Goal: Task Accomplishment & Management: Complete application form

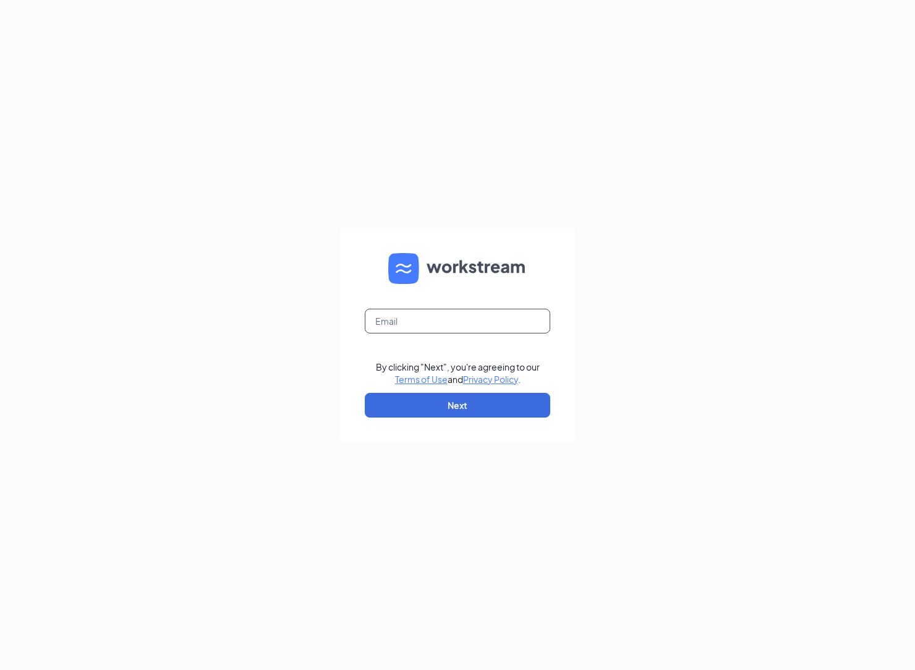
click at [450, 322] on input "text" at bounding box center [458, 321] width 186 height 25
type input "ihop1424@romulusinc.com"
click at [460, 417] on form "ihop1424@romulusinc.com By clicking "Next", you're agreeing to our Terms of Use…" at bounding box center [457, 335] width 235 height 214
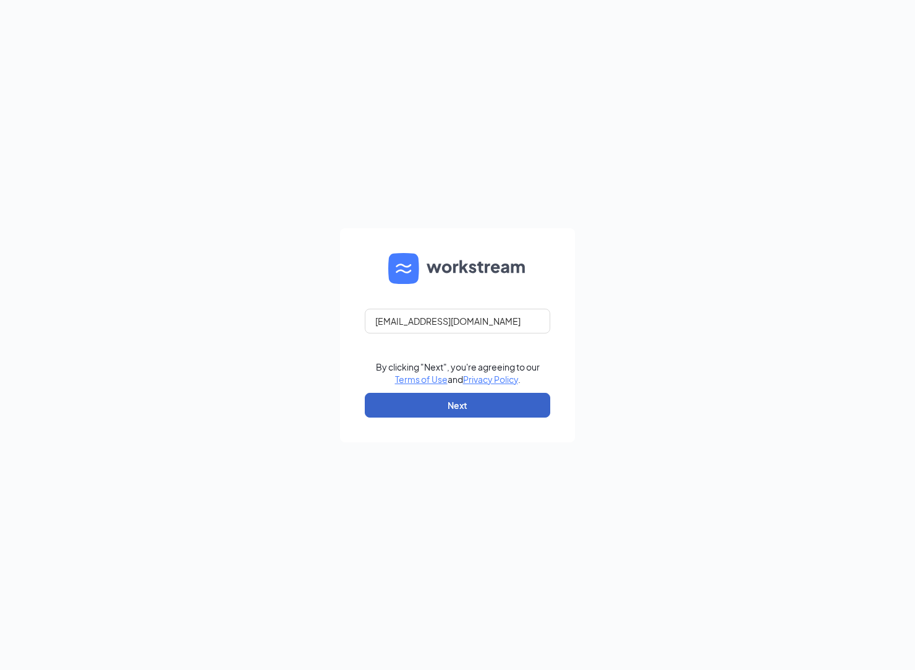
click at [443, 406] on button "Next" at bounding box center [458, 405] width 186 height 25
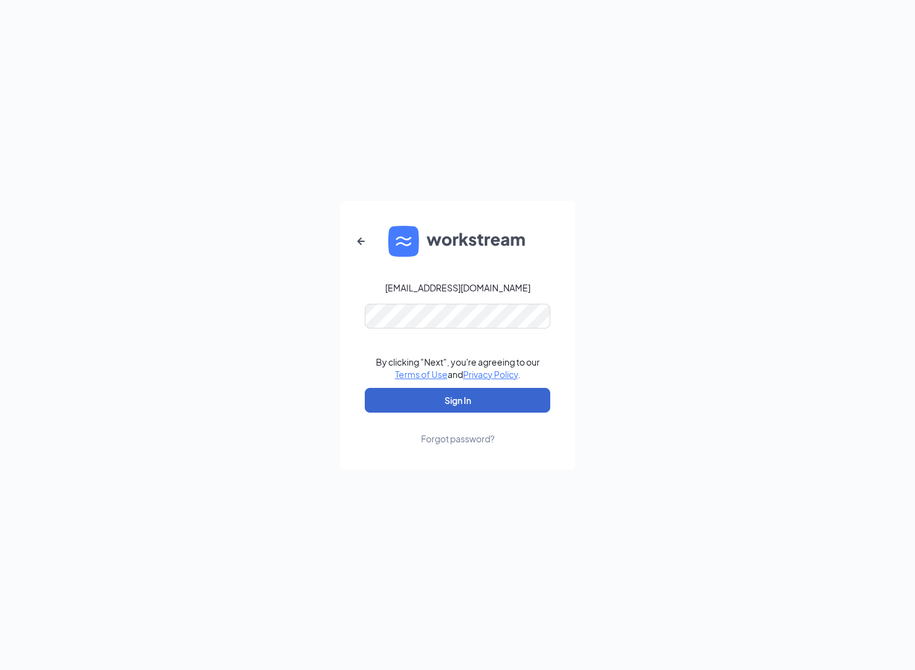
click at [440, 401] on button "Sign In" at bounding box center [458, 400] width 186 height 25
click at [460, 401] on button "Sign In" at bounding box center [458, 400] width 186 height 25
click at [395, 403] on button "Sign In" at bounding box center [458, 400] width 186 height 25
click at [365, 388] on button "Sign In" at bounding box center [458, 400] width 186 height 25
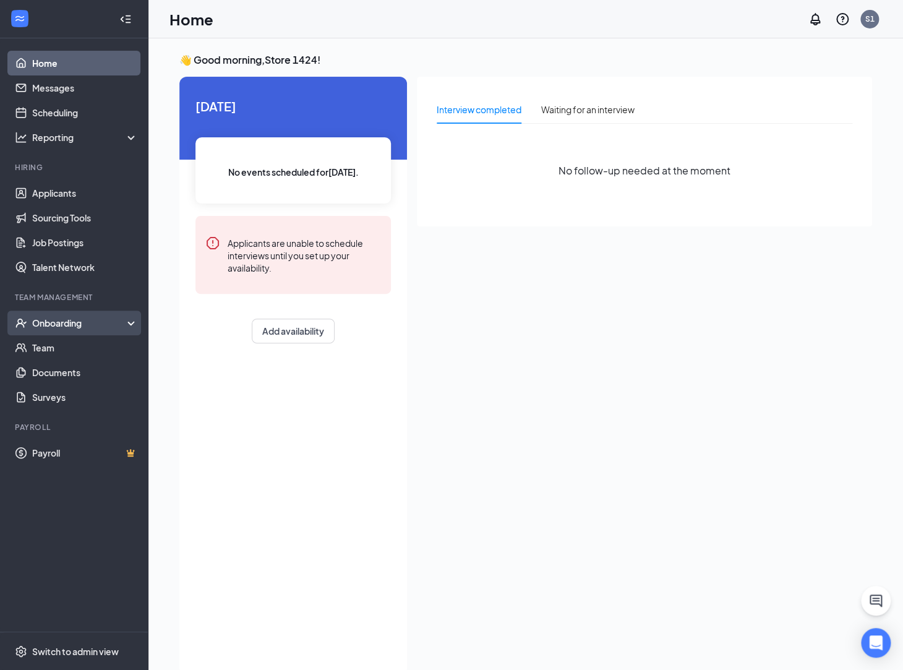
click at [69, 325] on div "Onboarding" at bounding box center [79, 323] width 95 height 12
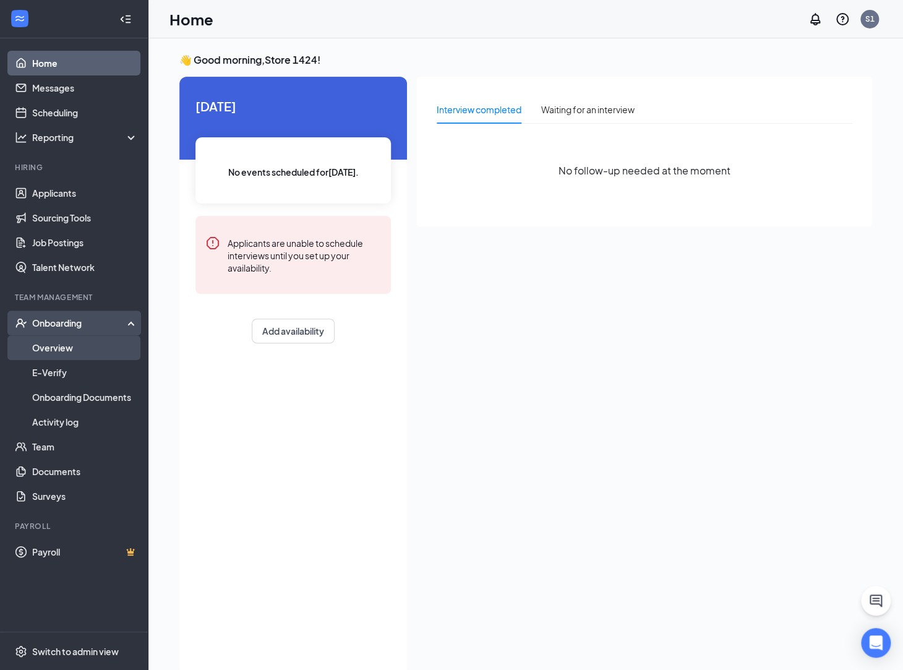
click at [69, 359] on link "Overview" at bounding box center [85, 347] width 106 height 25
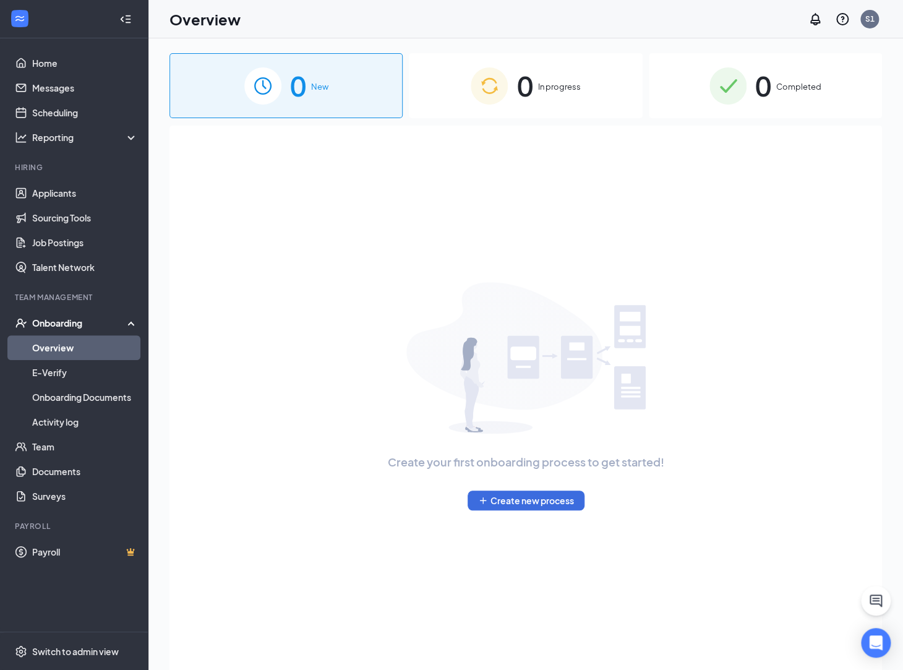
drag, startPoint x: 516, startPoint y: 119, endPoint x: 500, endPoint y: 93, distance: 30.4
click at [500, 93] on div "0 New 0 In progress 0 Completed Create your first onboarding process to get sta…" at bounding box center [525, 381] width 713 height 657
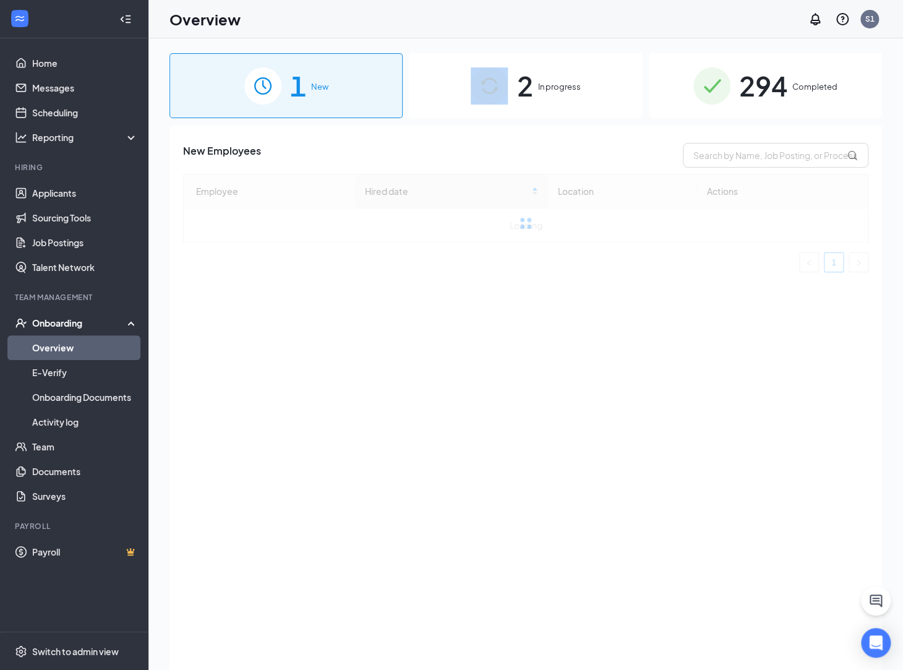
click at [500, 93] on img at bounding box center [489, 85] width 37 height 37
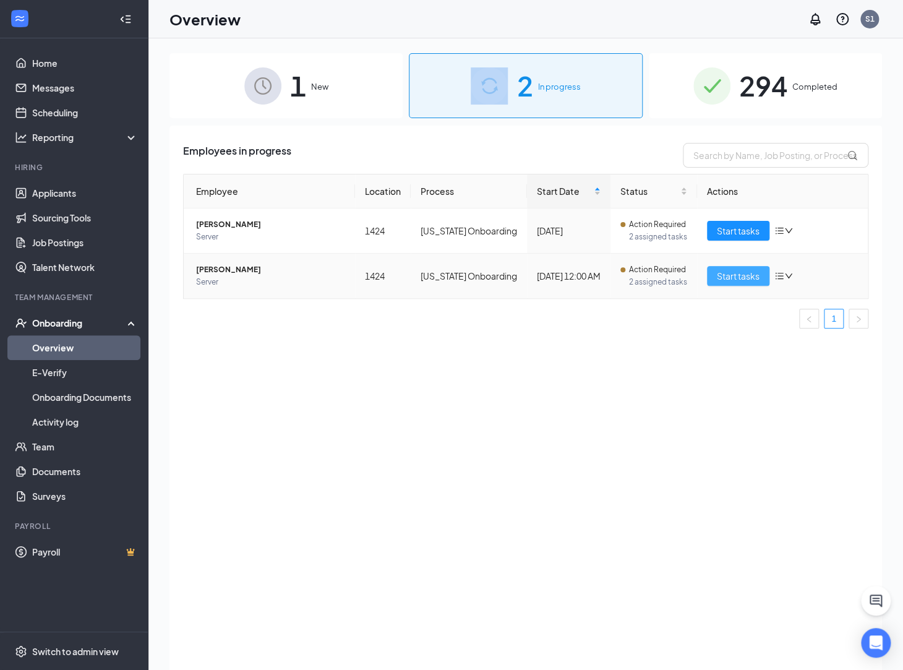
click at [719, 275] on span "Start tasks" at bounding box center [738, 276] width 43 height 14
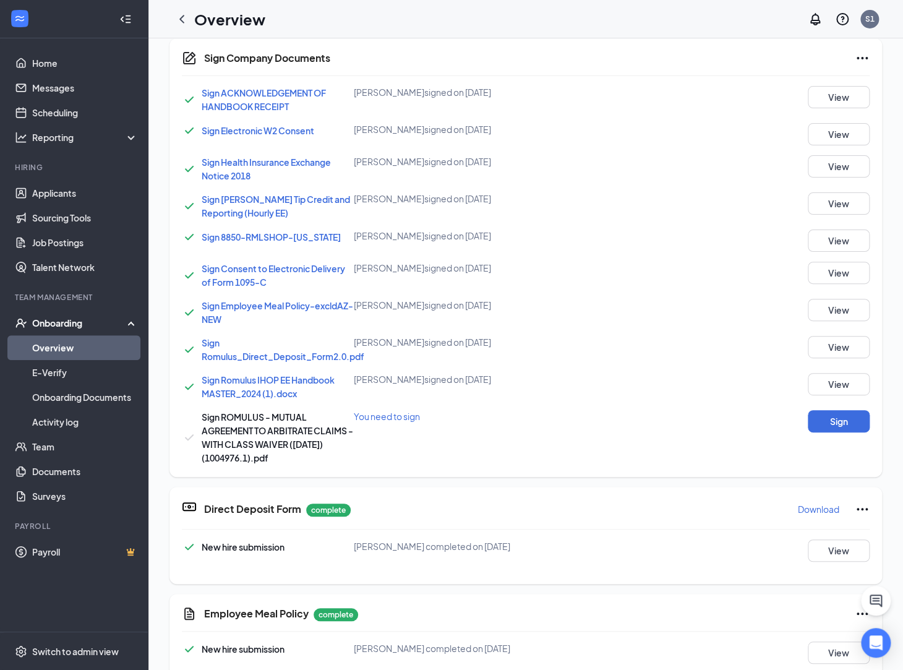
scroll to position [539, 0]
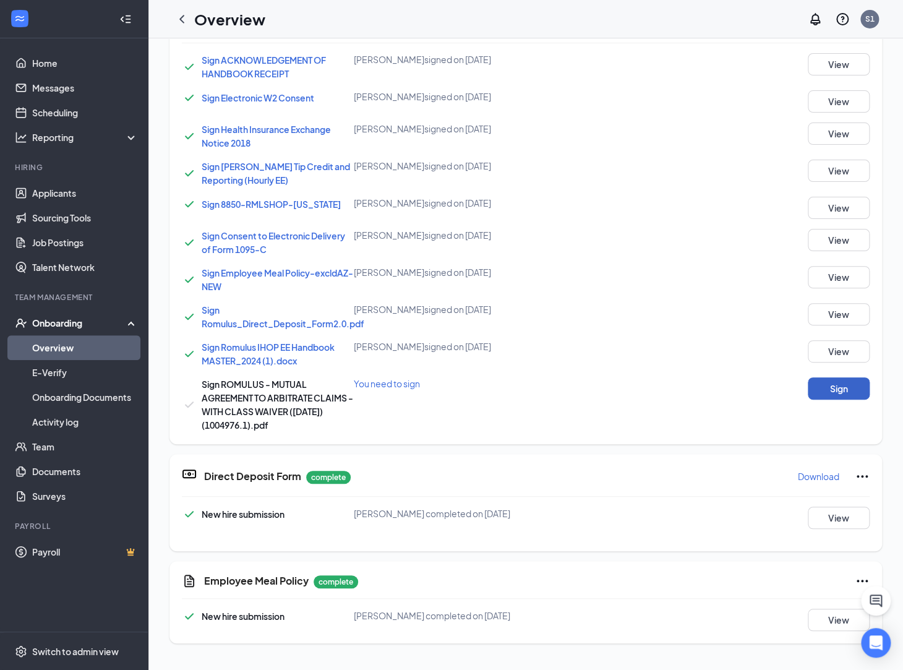
click at [834, 393] on button "Sign" at bounding box center [839, 388] width 62 height 22
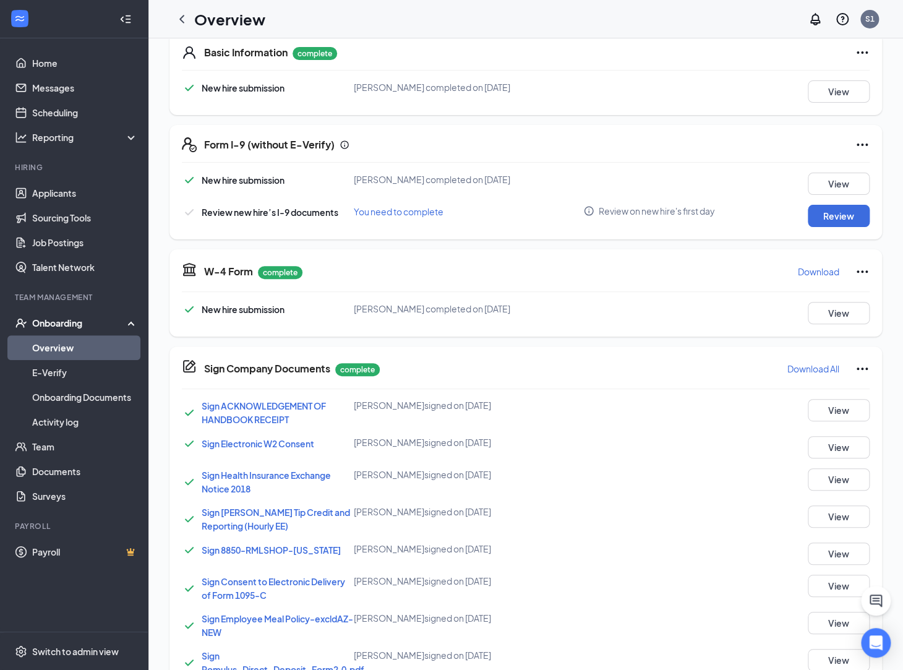
scroll to position [191, 0]
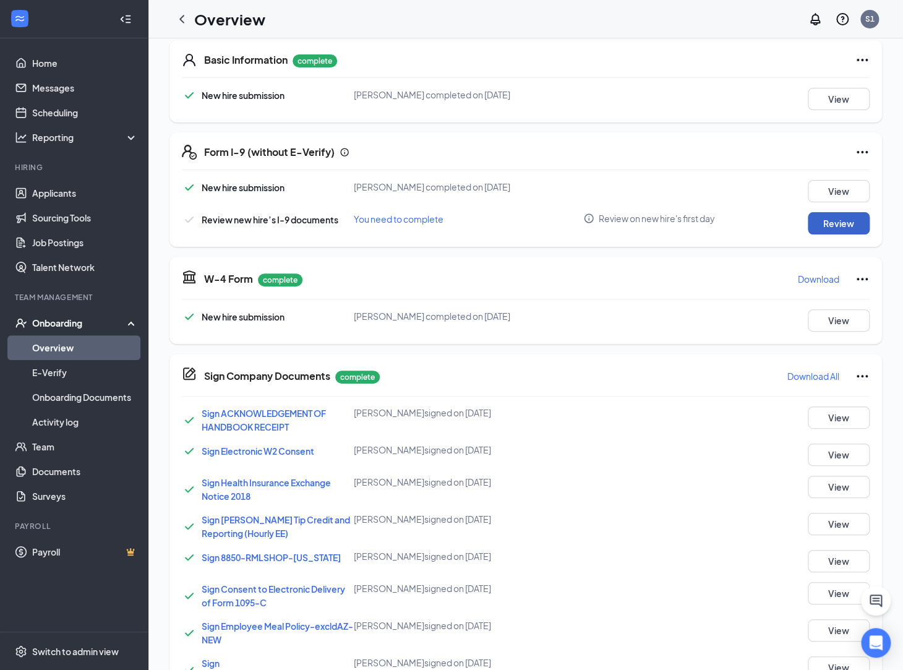
click at [826, 218] on button "Review" at bounding box center [839, 223] width 62 height 22
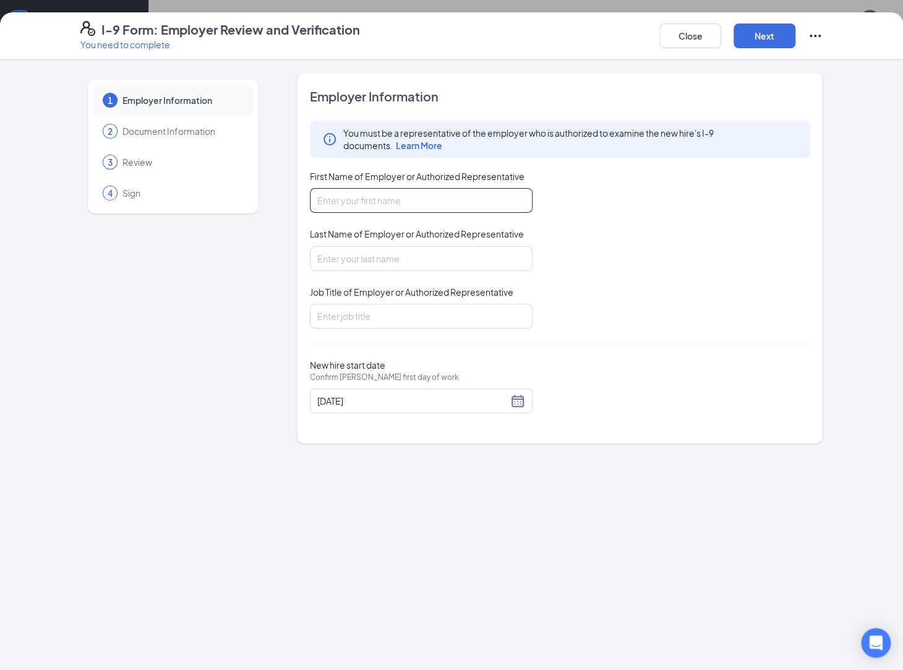
click at [370, 210] on input "First Name of Employer or Authorized Representative" at bounding box center [421, 200] width 223 height 25
type input "[PERSON_NAME]"
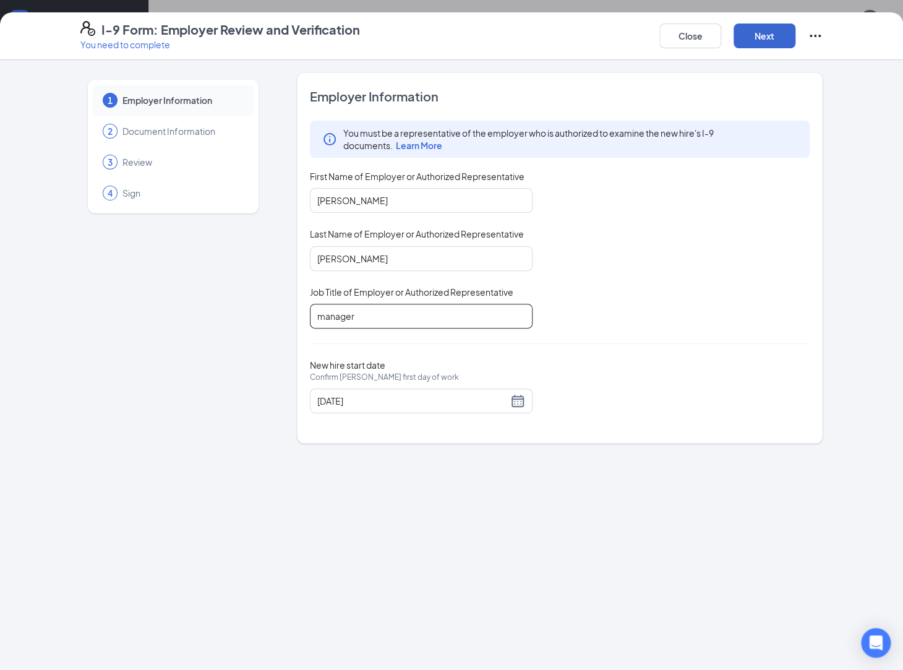
type input "manager"
click at [777, 38] on button "Next" at bounding box center [765, 36] width 62 height 25
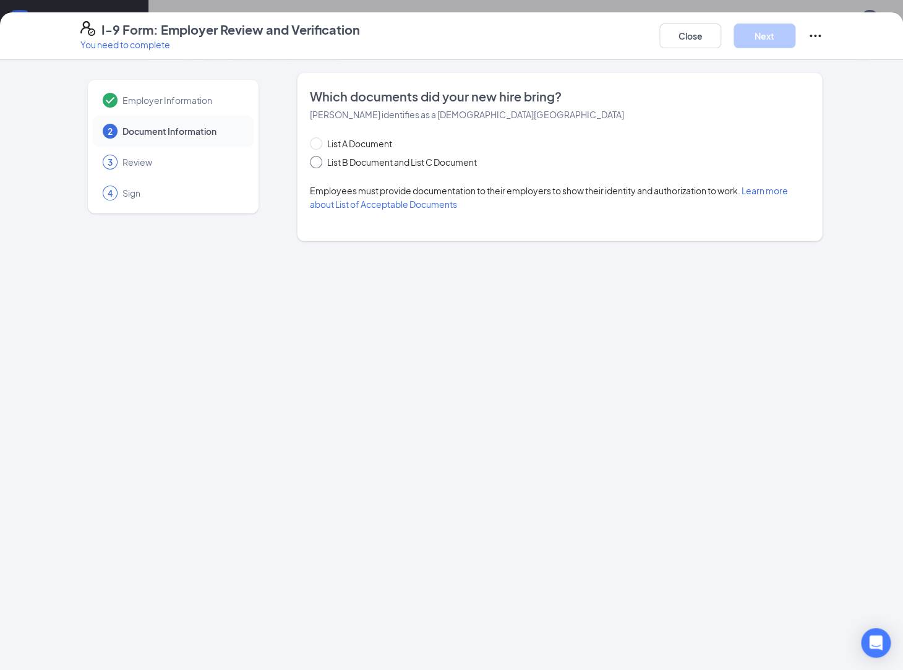
click at [371, 158] on span "List B Document and List C Document" at bounding box center [402, 162] width 160 height 14
click at [319, 158] on input "List B Document and List C Document" at bounding box center [314, 160] width 9 height 9
radio input "true"
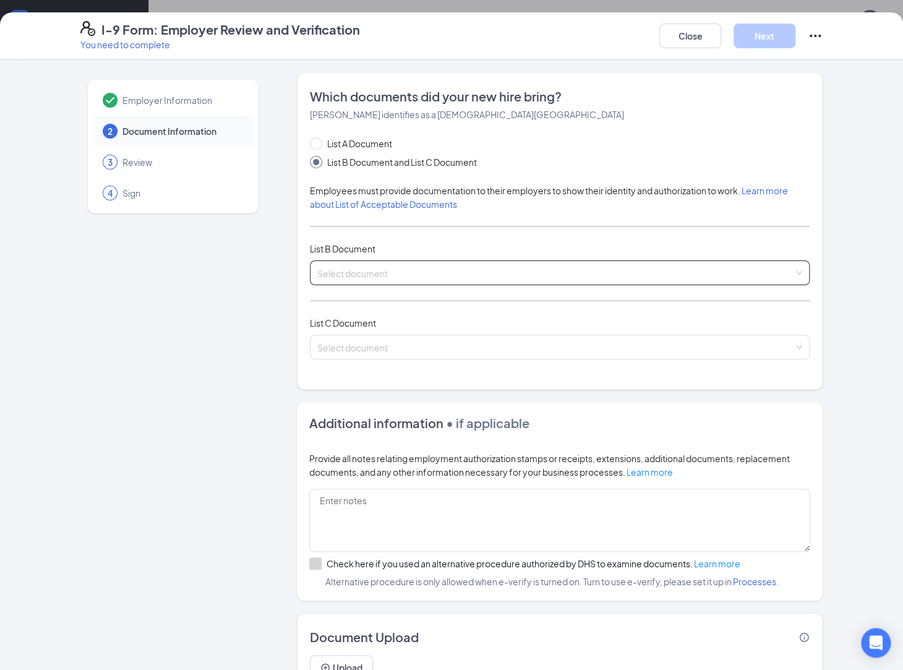
click at [406, 276] on input "search" at bounding box center [555, 270] width 476 height 19
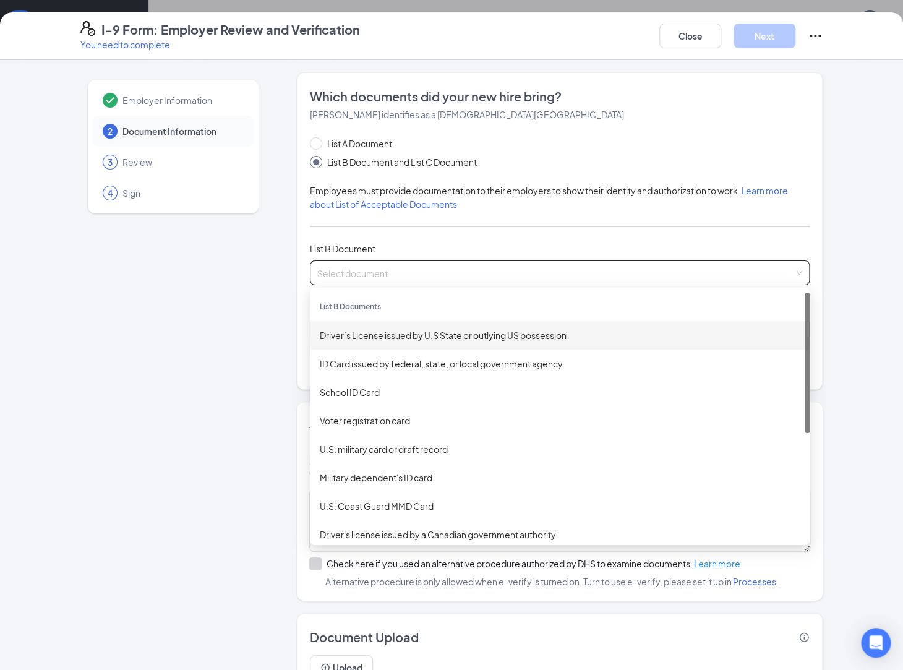
click at [411, 330] on div "Driver’s License issued by U.S State or outlying US possession" at bounding box center [560, 335] width 480 height 14
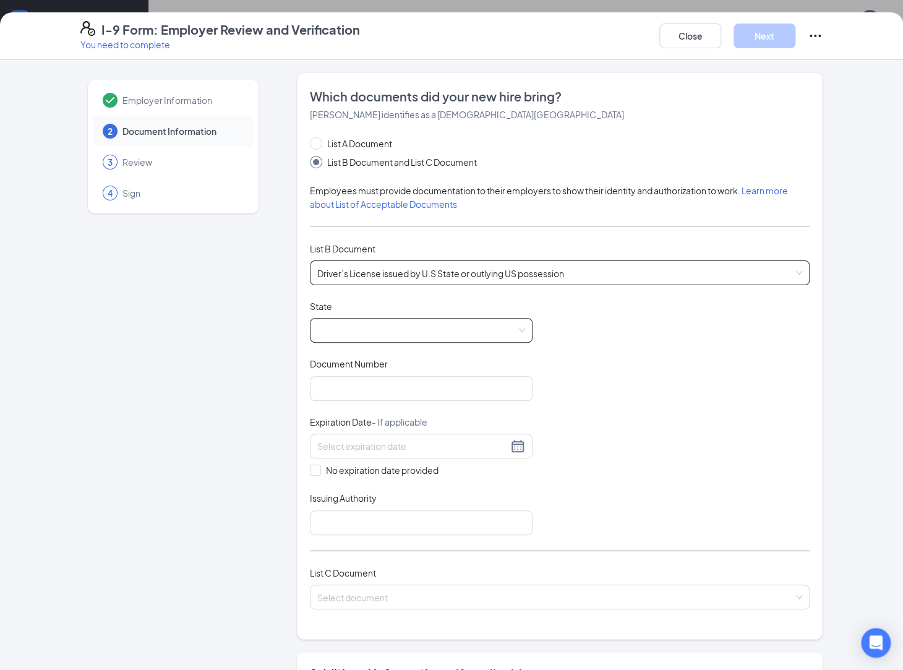
click at [411, 333] on span at bounding box center [421, 331] width 208 height 24
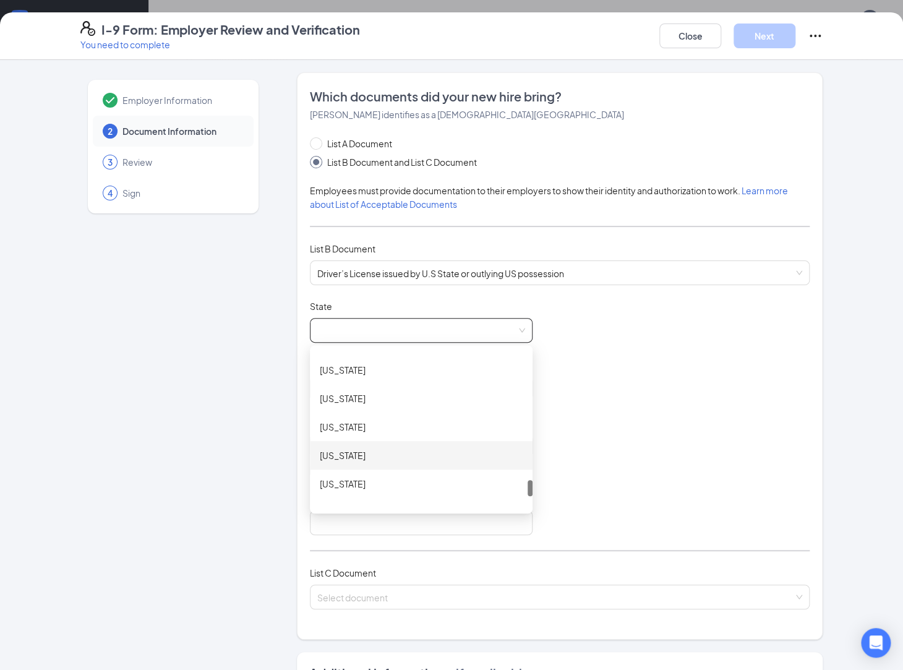
scroll to position [1278, 0]
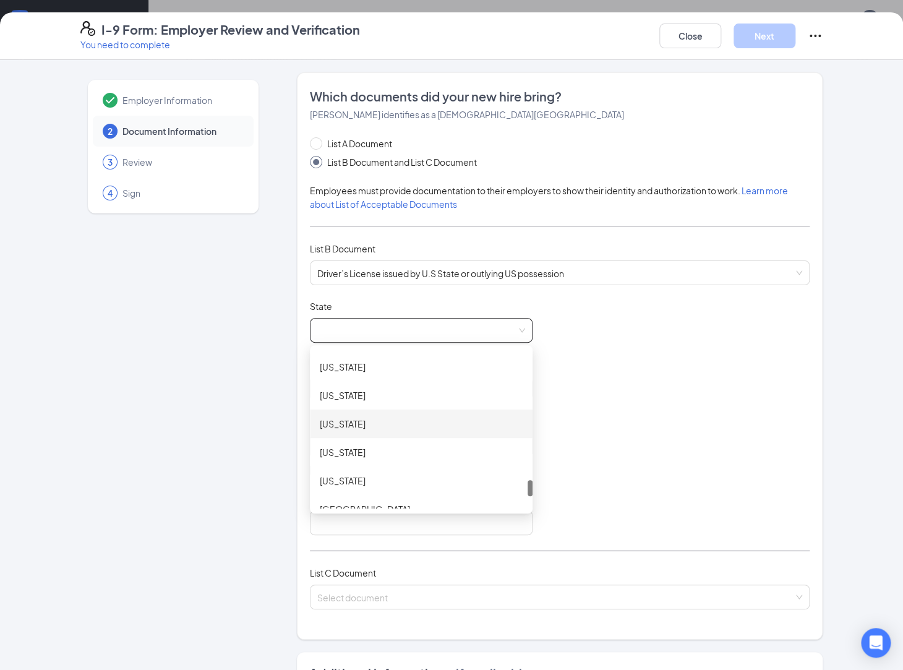
click at [364, 419] on div "[US_STATE]" at bounding box center [421, 424] width 203 height 14
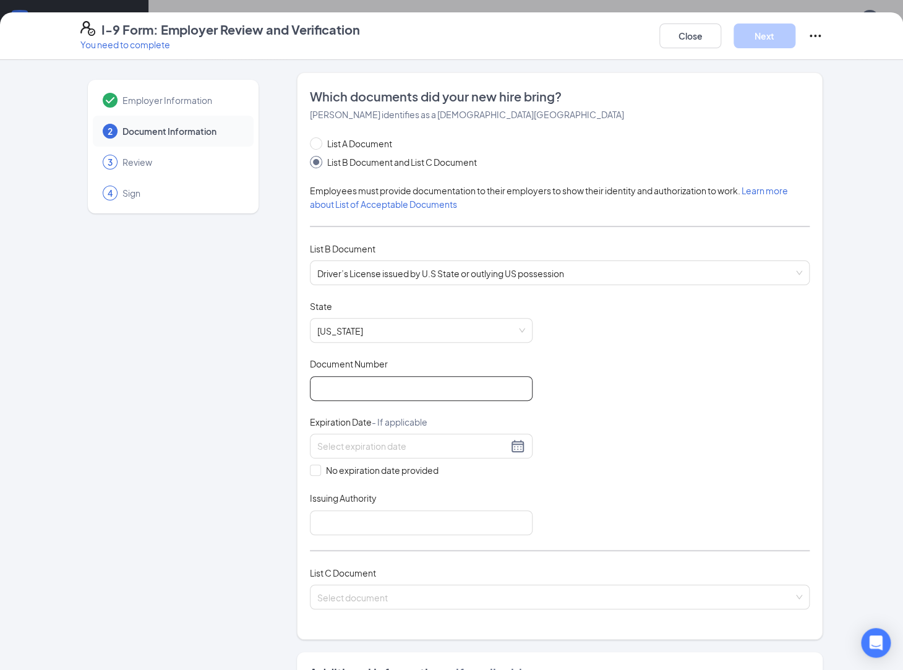
click at [372, 398] on input "Document Number" at bounding box center [421, 388] width 223 height 25
type input "29471062"
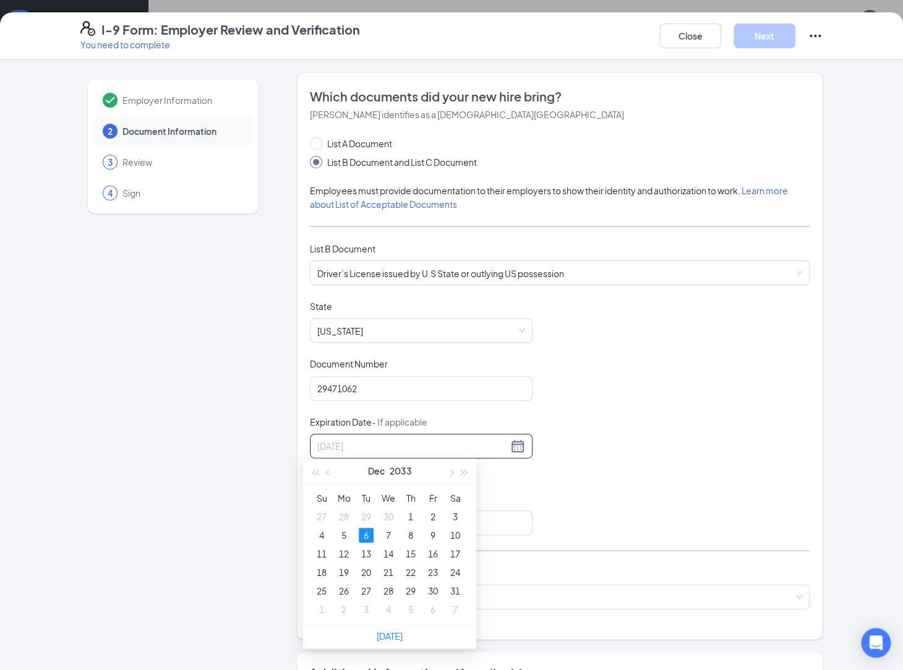
click at [365, 536] on div "6" at bounding box center [366, 535] width 15 height 15
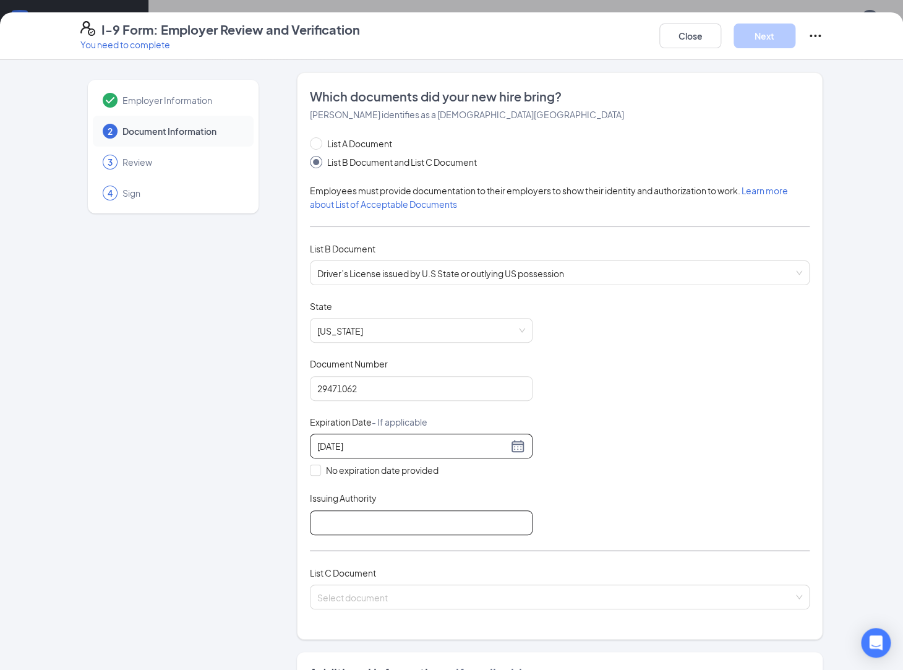
type input "[DATE]"
click at [405, 514] on input "Issuing Authority" at bounding box center [421, 522] width 223 height 25
type input "tx"
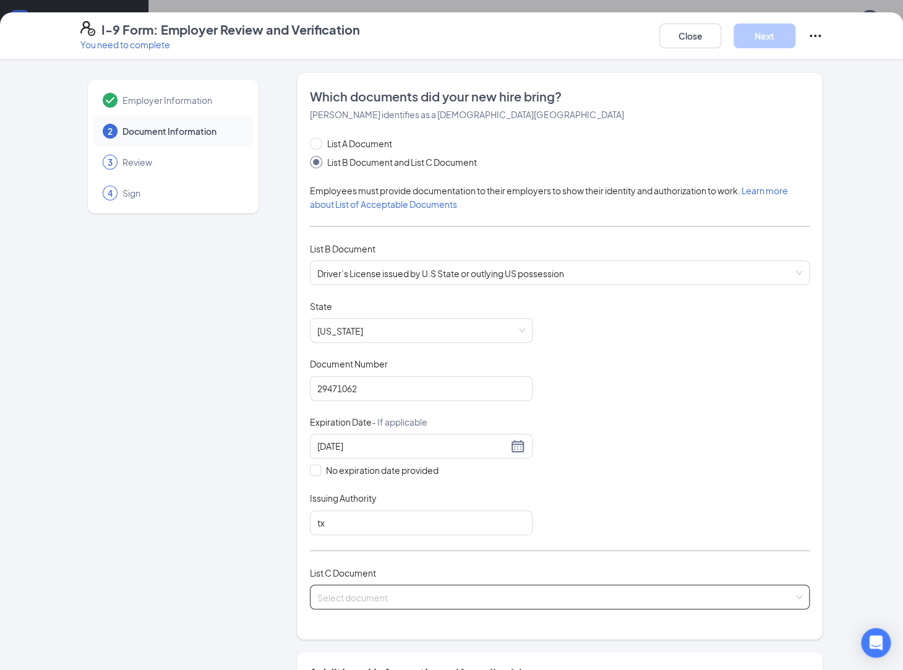
click at [395, 593] on input "search" at bounding box center [555, 594] width 476 height 19
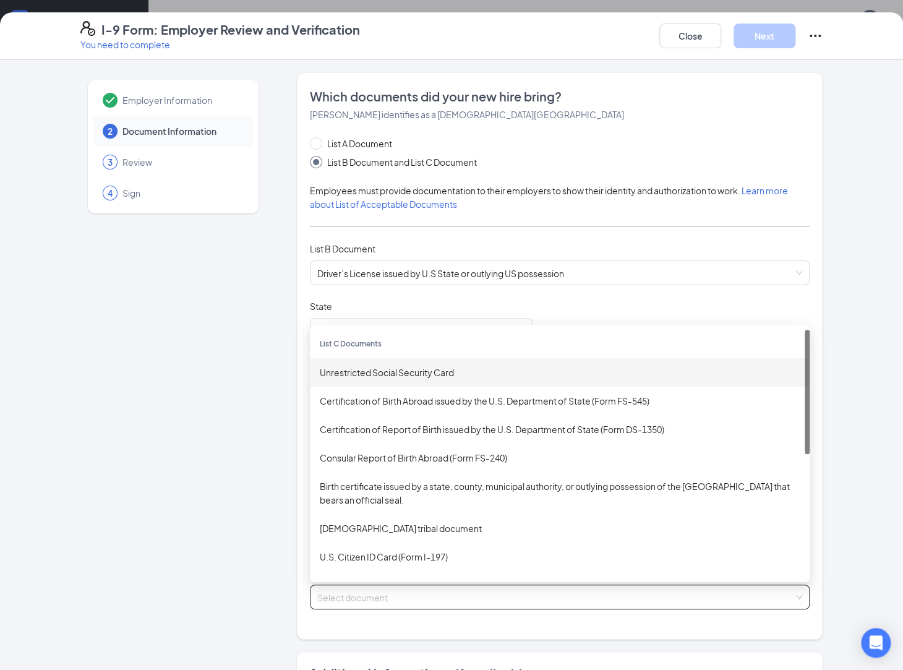
click at [435, 361] on div "Unrestricted Social Security Card" at bounding box center [560, 372] width 500 height 28
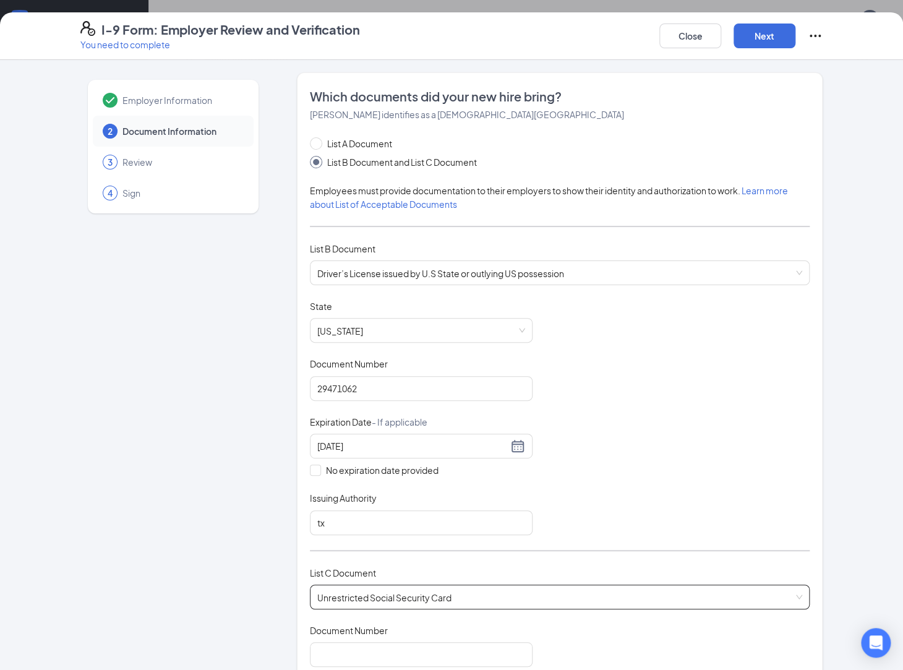
scroll to position [87, 0]
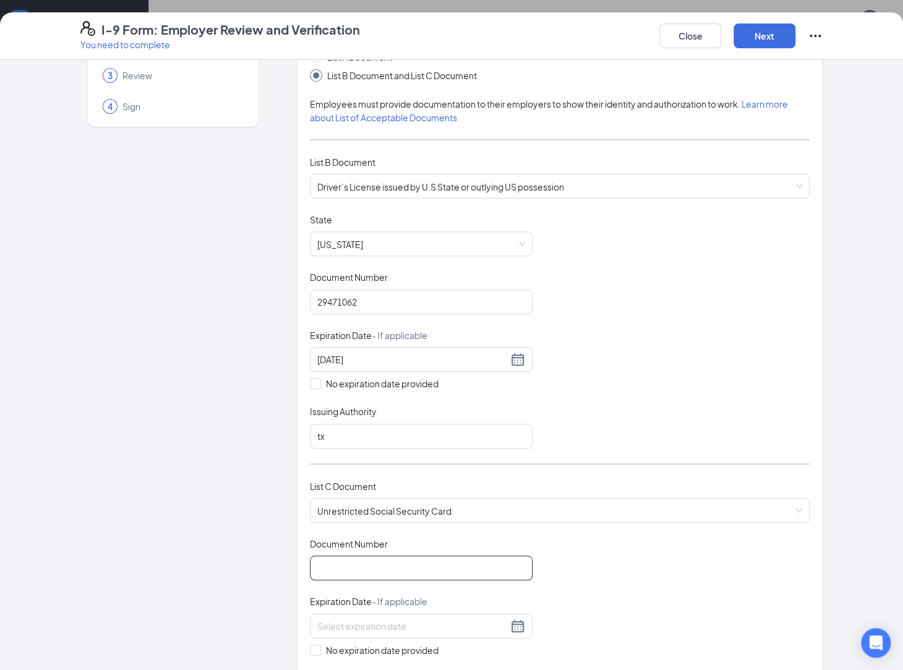
click at [378, 555] on input "Document Number" at bounding box center [421, 567] width 223 height 25
type input "5"
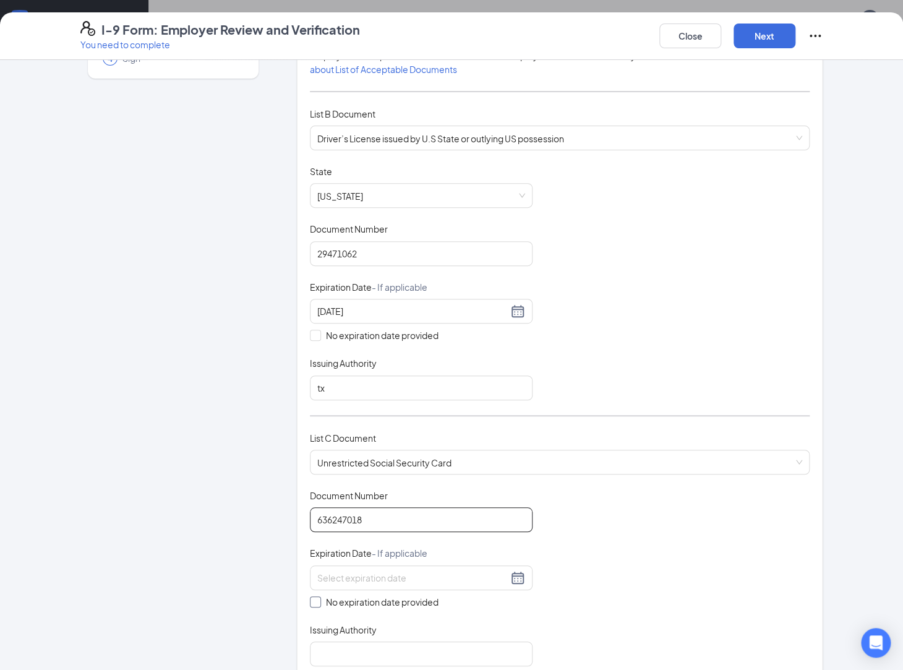
scroll to position [137, 0]
type input "636247018"
click at [373, 593] on span "No expiration date provided" at bounding box center [382, 600] width 122 height 14
click at [319, 594] on input "No expiration date provided" at bounding box center [314, 598] width 9 height 9
checkbox input "true"
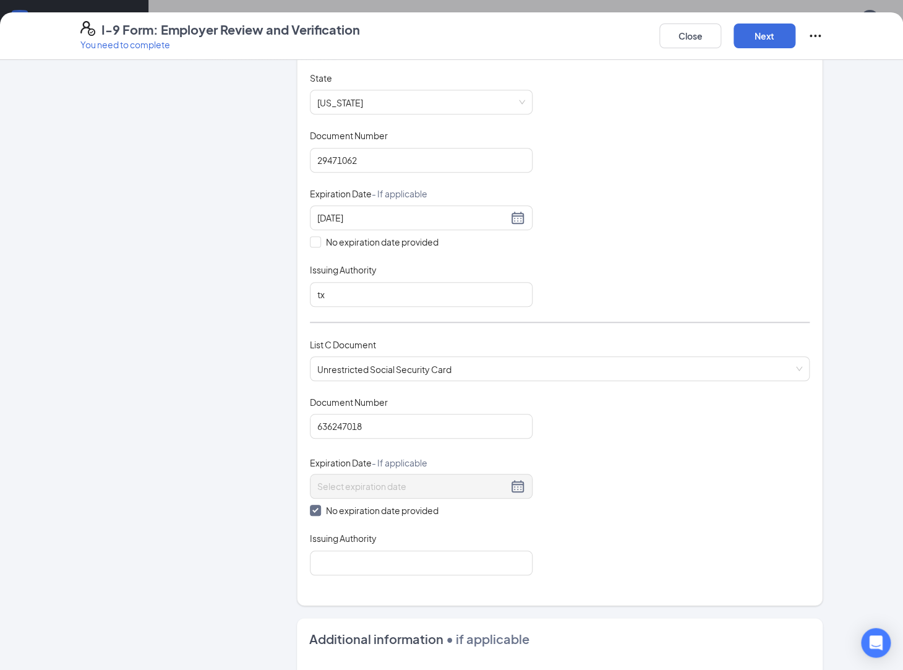
scroll to position [230, 0]
click at [431, 553] on input "Issuing Authority" at bounding box center [421, 561] width 223 height 25
type input "ssa"
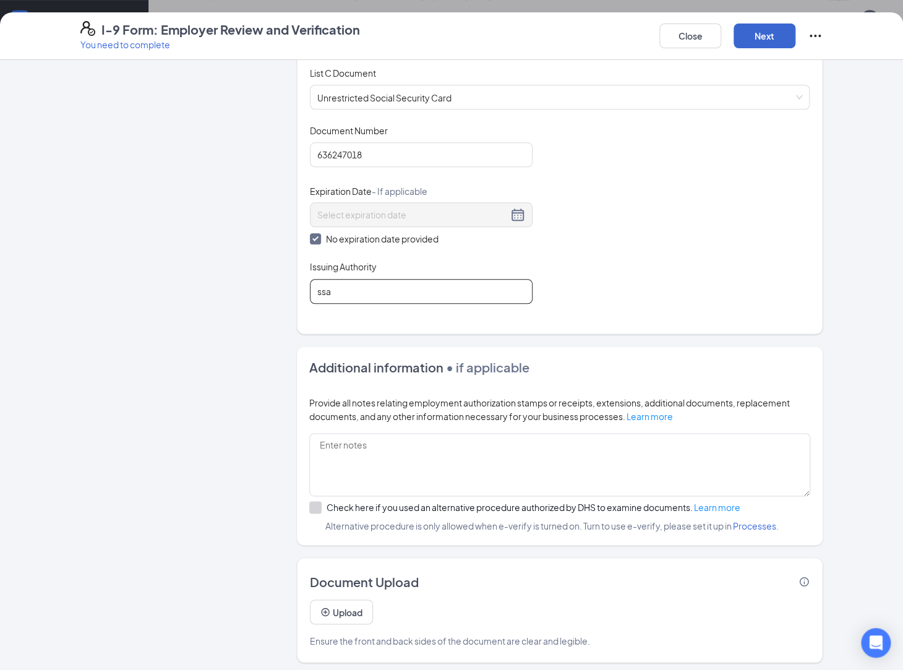
scroll to position [421, 0]
click at [778, 42] on button "Next" at bounding box center [765, 36] width 62 height 25
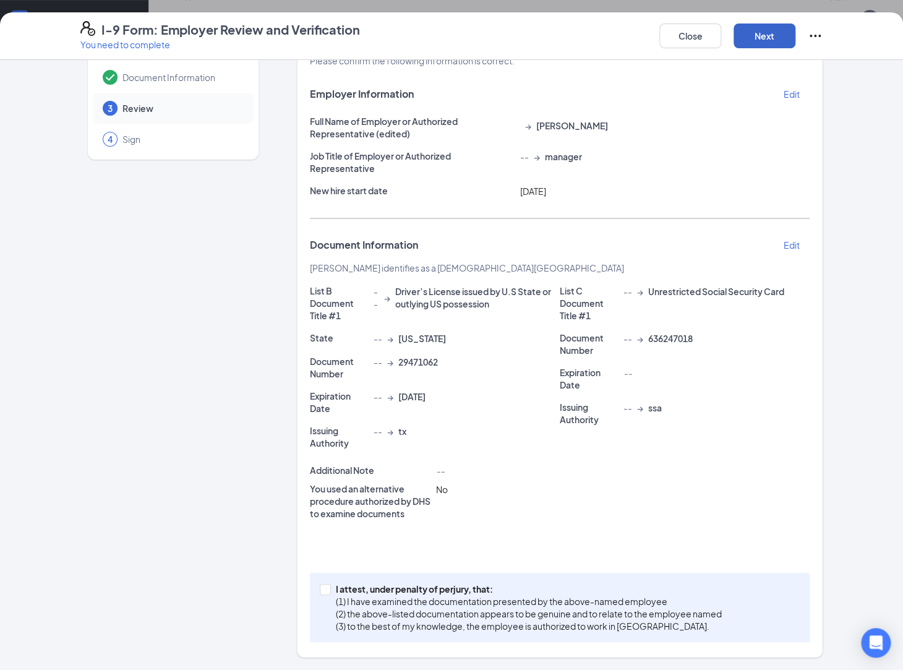
scroll to position [54, 0]
click at [460, 586] on p "I attest, under penalty of perjury, that:" at bounding box center [529, 589] width 386 height 12
click at [328, 586] on input "I attest, under penalty of [PERSON_NAME], that: (1) I have examined the documen…" at bounding box center [324, 588] width 9 height 9
checkbox input "true"
drag, startPoint x: 766, startPoint y: 22, endPoint x: 762, endPoint y: 31, distance: 9.4
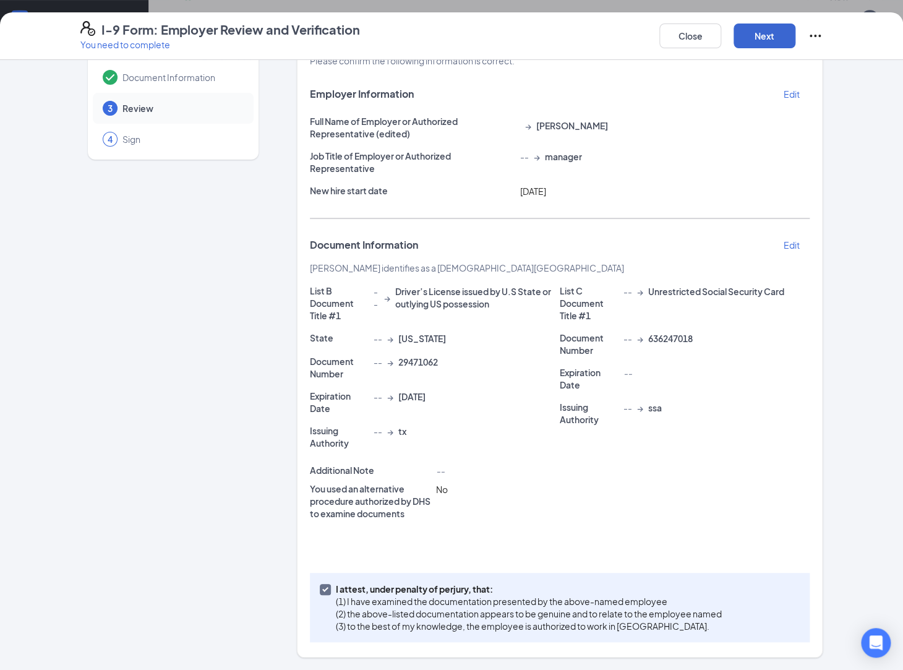
click at [762, 31] on div "Close Next" at bounding box center [740, 36] width 163 height 30
click at [762, 31] on button "Next" at bounding box center [765, 36] width 62 height 25
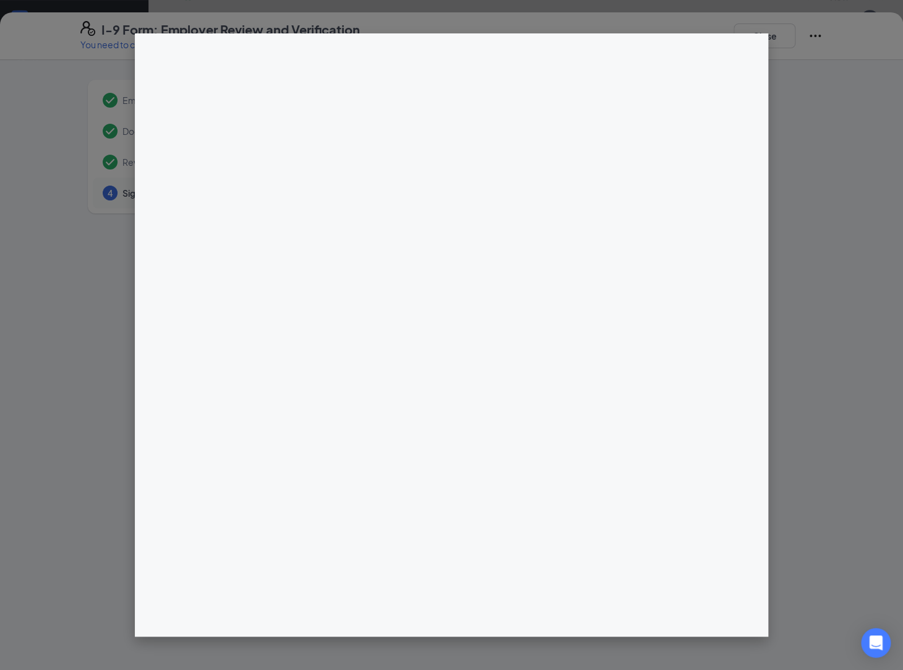
click at [126, 467] on div at bounding box center [451, 335] width 903 height 670
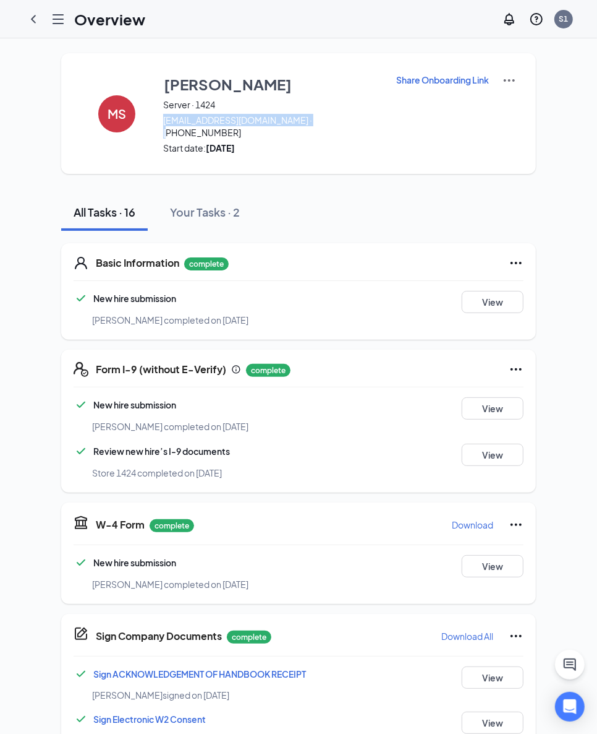
drag, startPoint x: 158, startPoint y: 119, endPoint x: 312, endPoint y: 124, distance: 154.7
click at [312, 124] on span "[EMAIL_ADDRESS][DOMAIN_NAME] · [PHONE_NUMBER]" at bounding box center [271, 126] width 217 height 25
copy span "[EMAIL_ADDRESS][DOMAIN_NAME]"
